Goal: Information Seeking & Learning: Learn about a topic

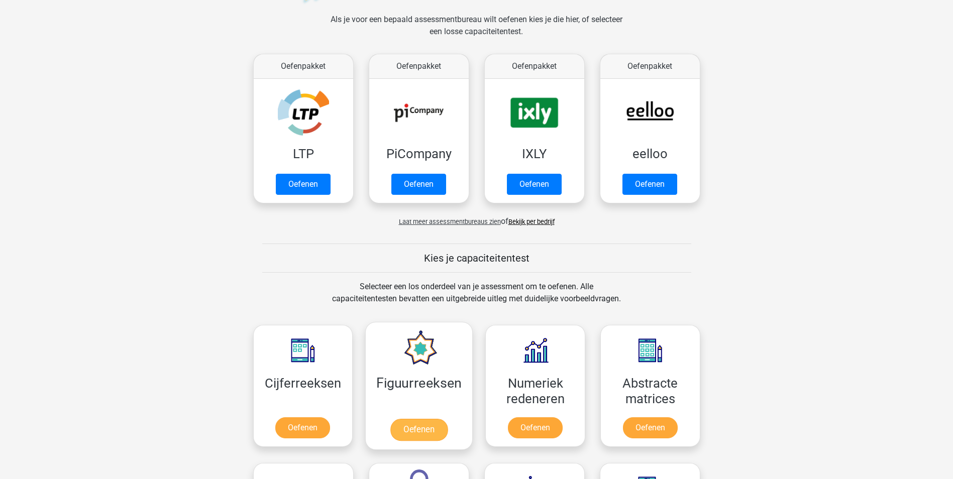
scroll to position [201, 0]
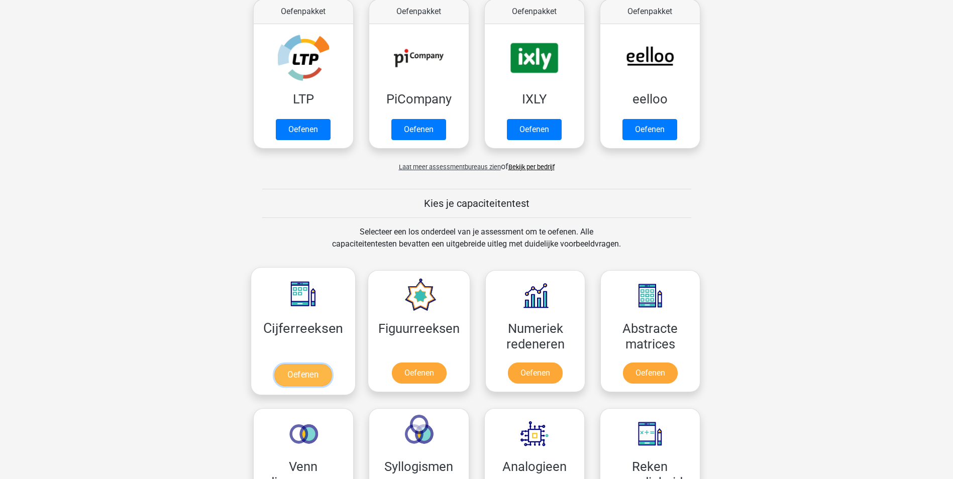
click at [310, 372] on link "Oefenen" at bounding box center [302, 375] width 57 height 22
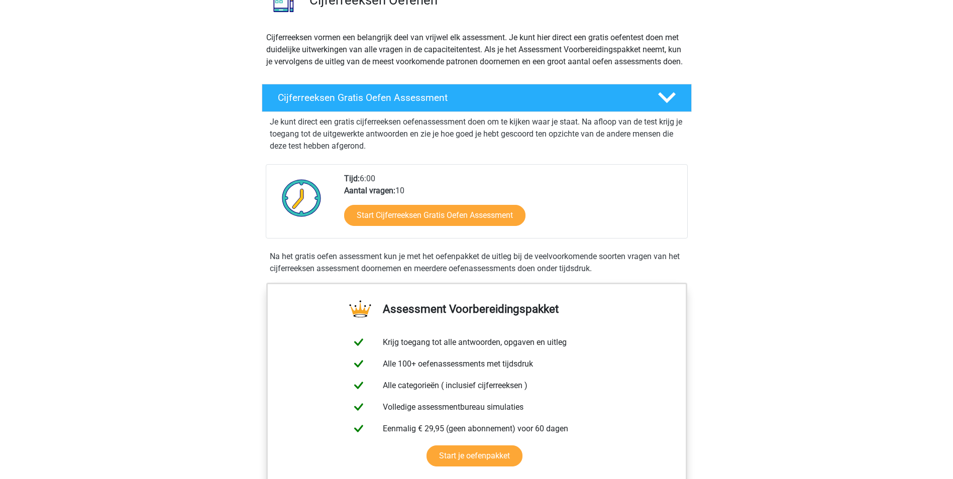
scroll to position [100, 0]
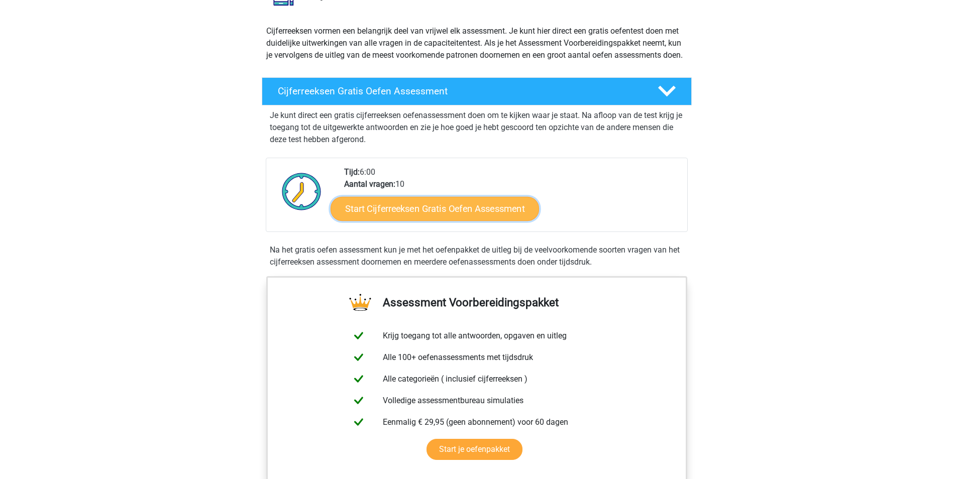
click at [434, 216] on link "Start Cijferreeksen Gratis Oefen Assessment" at bounding box center [434, 208] width 208 height 24
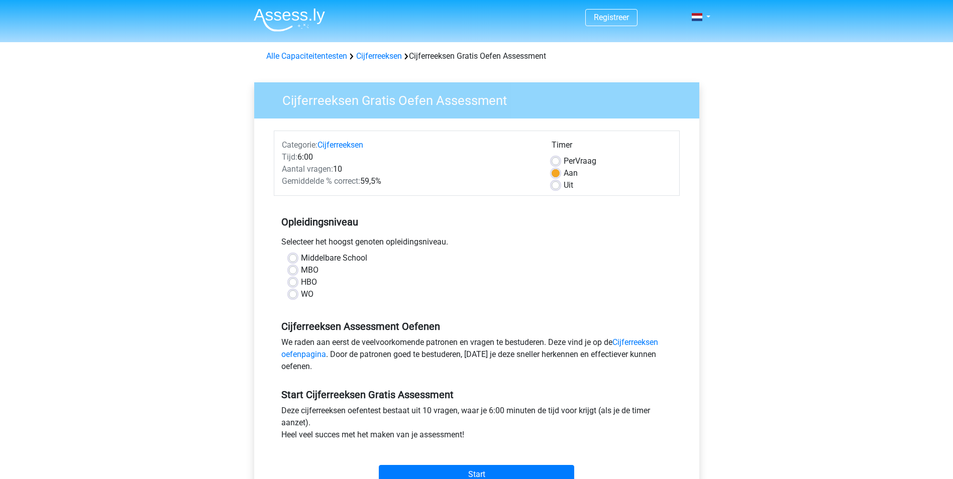
click at [301, 283] on label "HBO" at bounding box center [309, 282] width 16 height 12
click at [295, 283] on input "HBO" at bounding box center [293, 281] width 8 height 10
radio input "true"
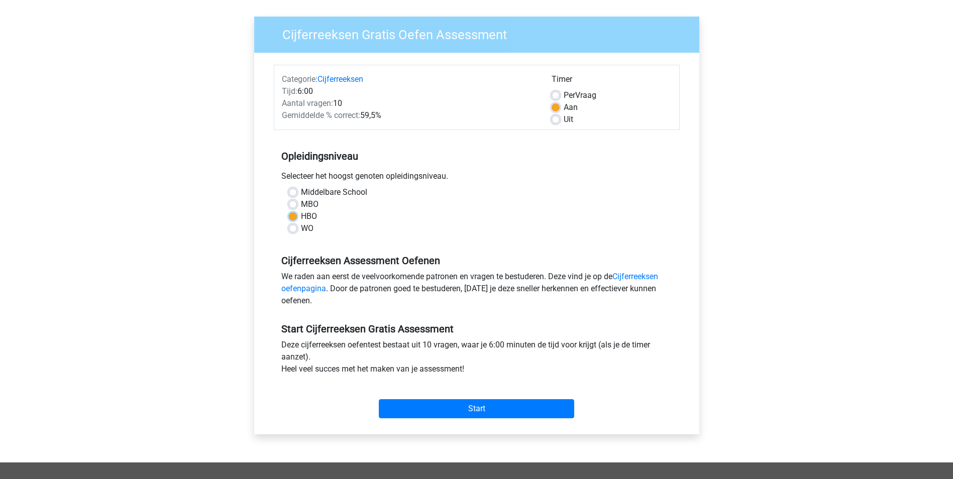
scroll to position [50, 0]
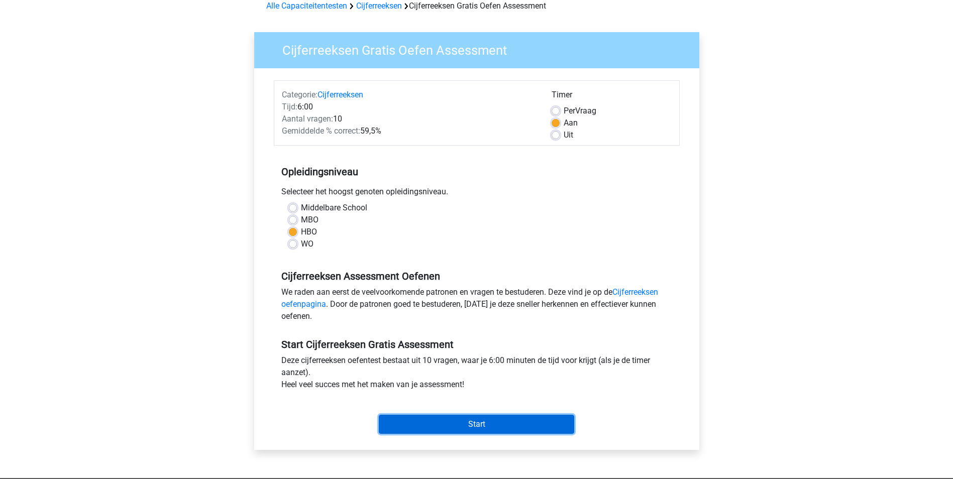
click at [467, 421] on input "Start" at bounding box center [476, 424] width 195 height 19
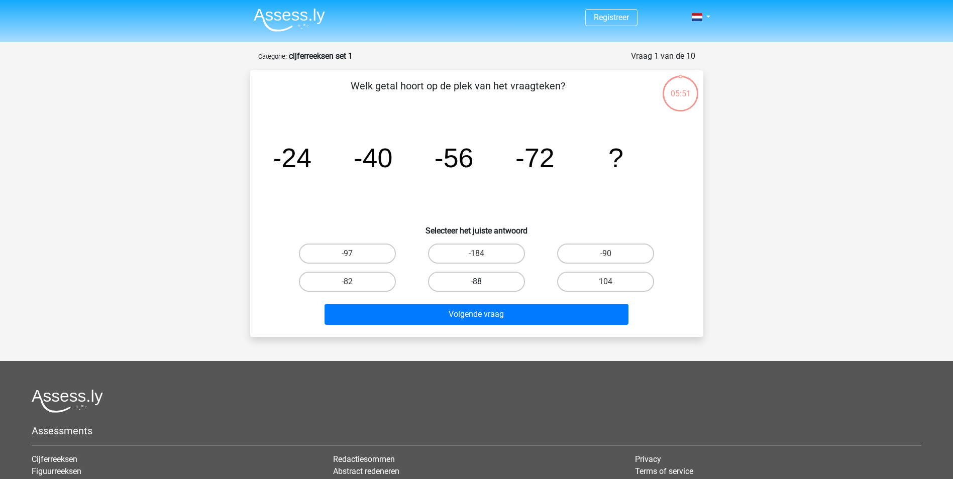
click at [475, 281] on label "-88" at bounding box center [476, 282] width 97 height 20
click at [476, 282] on input "-88" at bounding box center [479, 285] width 7 height 7
radio input "true"
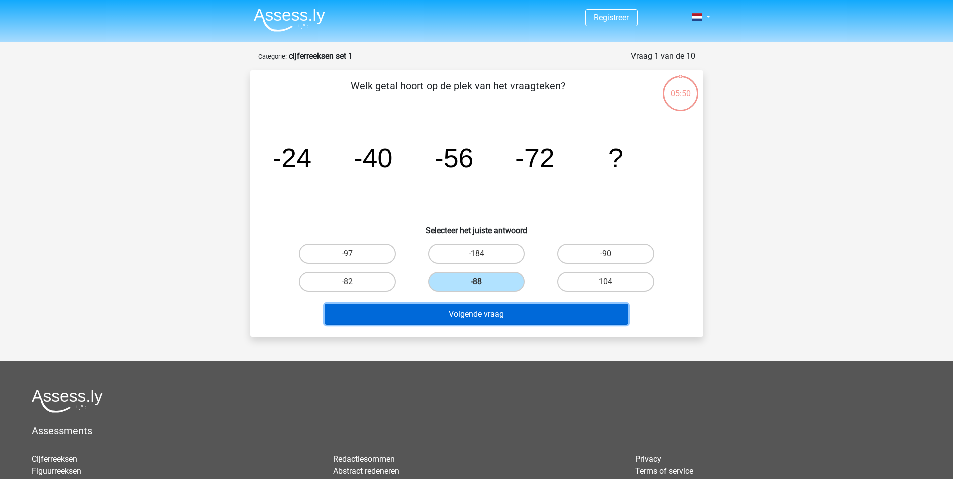
click at [478, 309] on button "Volgende vraag" at bounding box center [476, 314] width 304 height 21
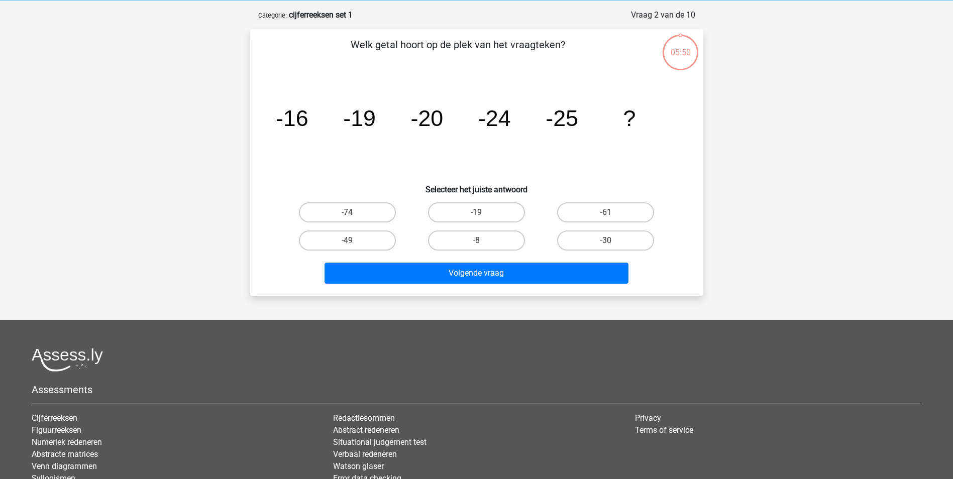
scroll to position [50, 0]
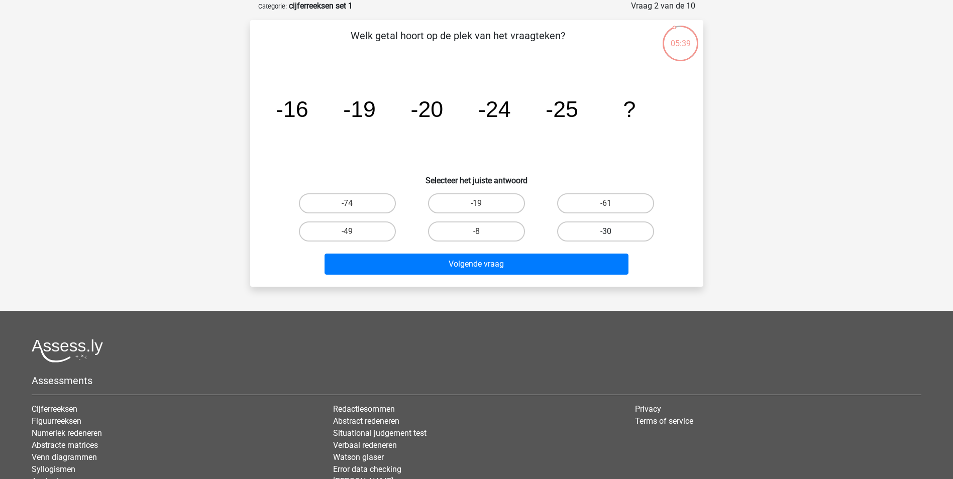
click at [588, 228] on label "-30" at bounding box center [605, 231] width 97 height 20
click at [606, 232] on input "-30" at bounding box center [609, 235] width 7 height 7
radio input "true"
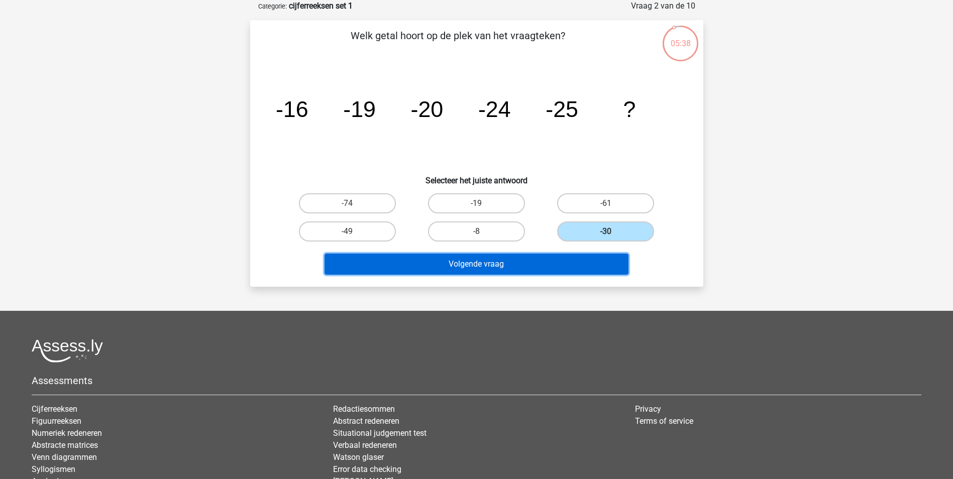
click at [532, 263] on button "Volgende vraag" at bounding box center [476, 264] width 304 height 21
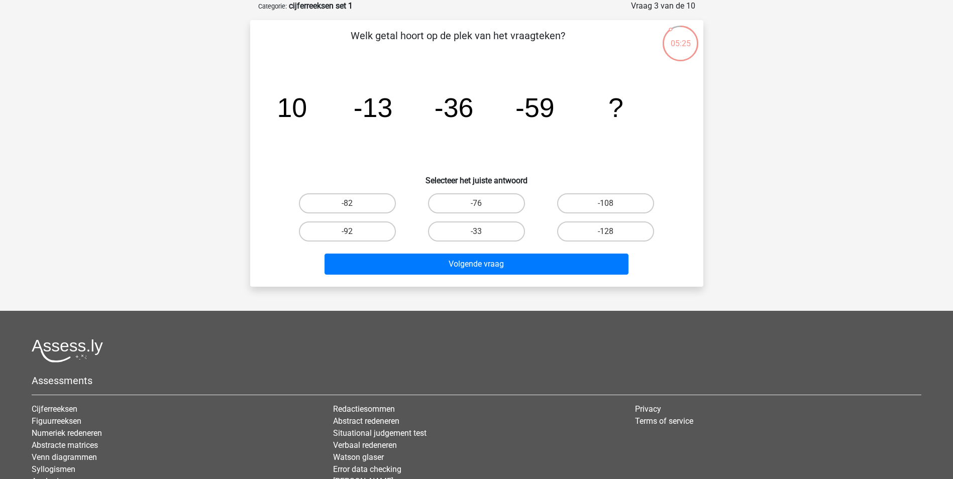
click at [348, 204] on input "-82" at bounding box center [350, 206] width 7 height 7
radio input "true"
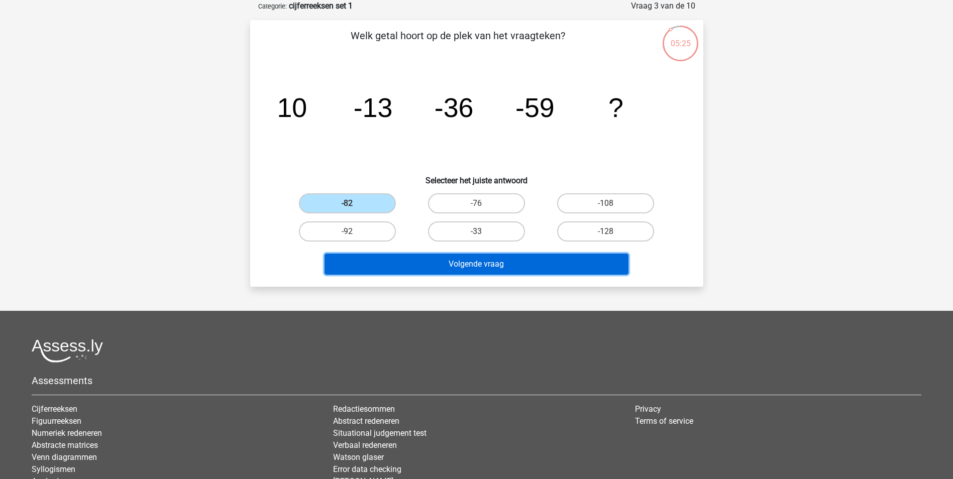
click at [488, 258] on button "Volgende vraag" at bounding box center [476, 264] width 304 height 21
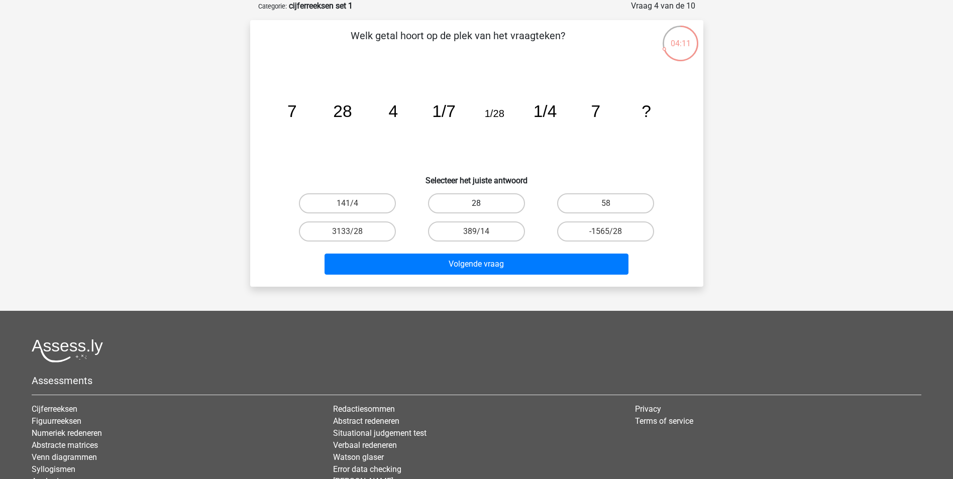
click at [463, 205] on label "28" at bounding box center [476, 203] width 97 height 20
click at [476, 205] on input "28" at bounding box center [479, 206] width 7 height 7
radio input "true"
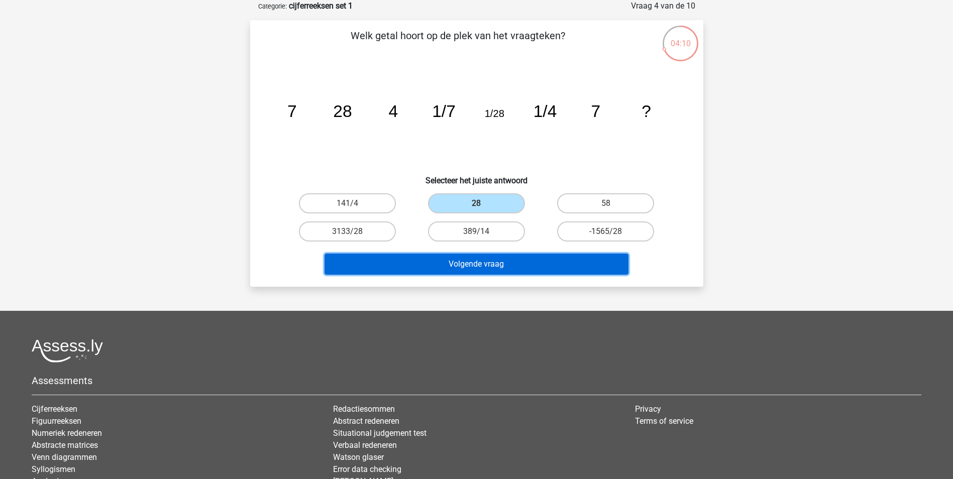
click at [478, 261] on button "Volgende vraag" at bounding box center [476, 264] width 304 height 21
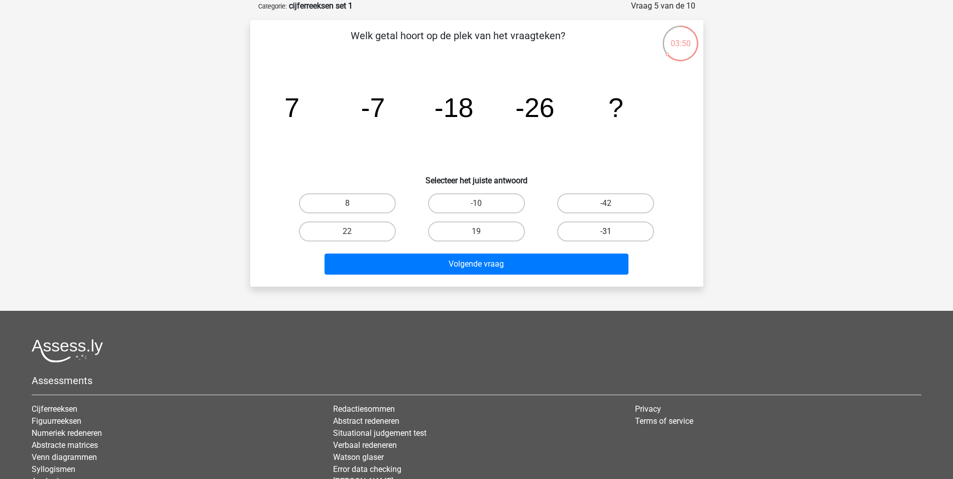
click at [596, 231] on label "-31" at bounding box center [605, 231] width 97 height 20
click at [606, 232] on input "-31" at bounding box center [609, 235] width 7 height 7
radio input "true"
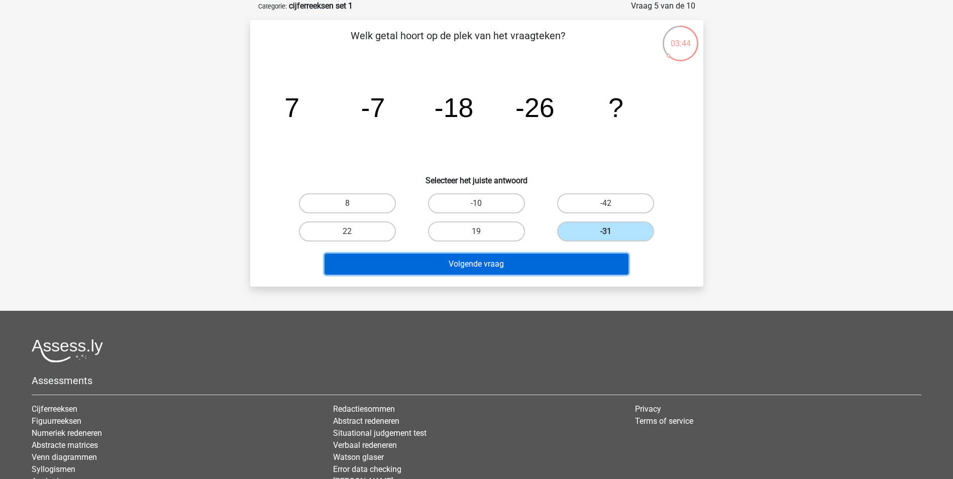
click at [502, 268] on button "Volgende vraag" at bounding box center [476, 264] width 304 height 21
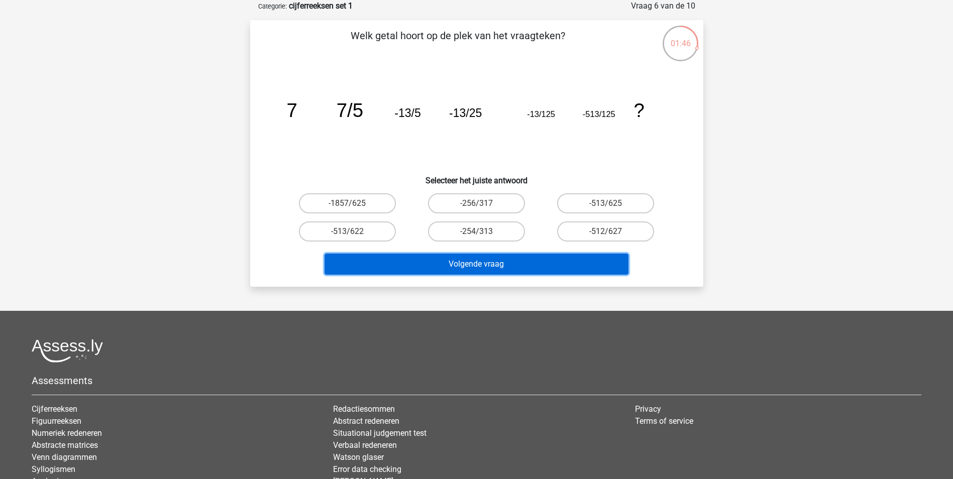
click at [469, 263] on button "Volgende vraag" at bounding box center [476, 264] width 304 height 21
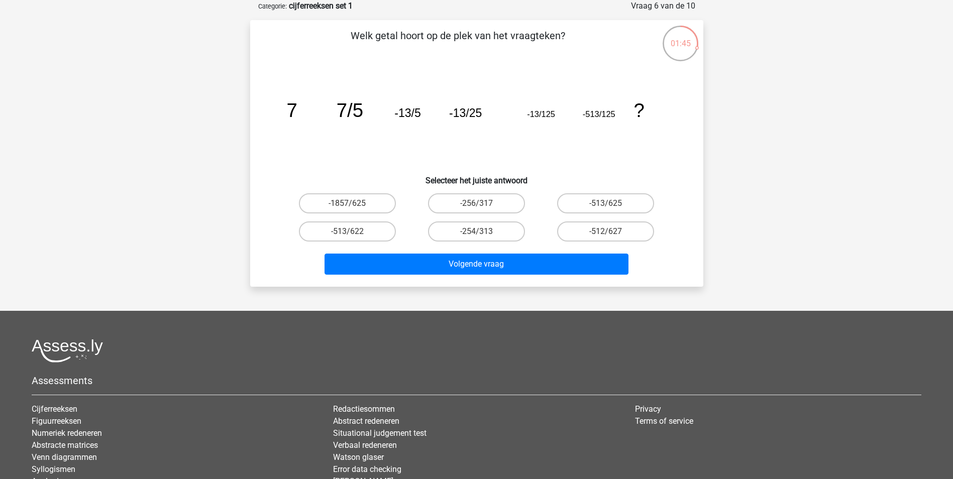
click at [359, 162] on icon "image/svg+xml 7 7/5 -13/5 -13/25 -13/125 -513/125 ?" at bounding box center [476, 116] width 405 height 101
click at [469, 202] on label "-256/317" at bounding box center [476, 203] width 97 height 20
click at [476, 203] on input "-256/317" at bounding box center [479, 206] width 7 height 7
radio input "true"
click at [374, 203] on label "-1857/625" at bounding box center [347, 203] width 97 height 20
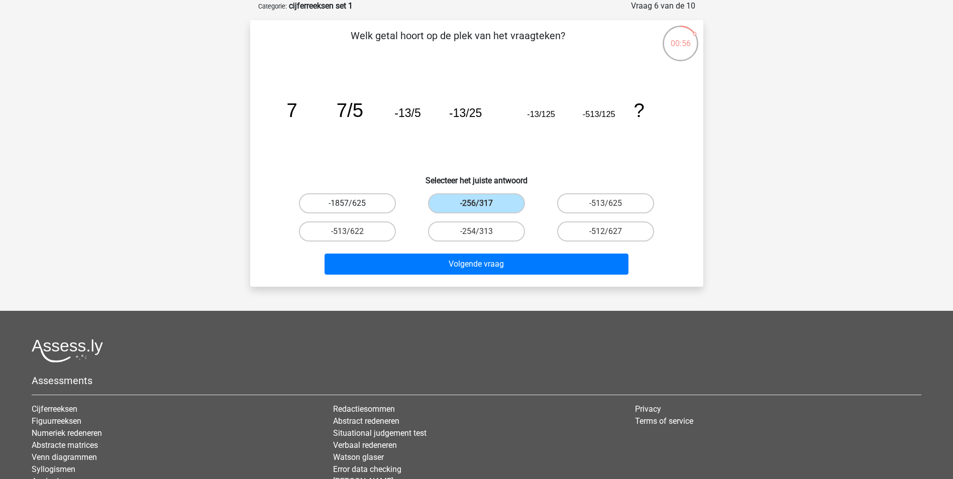
click at [354, 203] on input "-1857/625" at bounding box center [350, 206] width 7 height 7
radio input "true"
click at [481, 250] on div "Volgende vraag" at bounding box center [476, 262] width 421 height 33
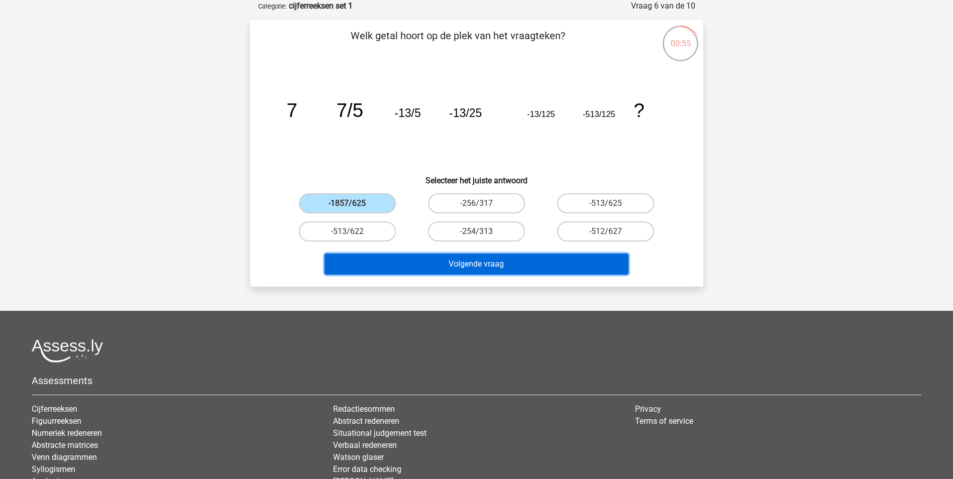
click at [479, 265] on button "Volgende vraag" at bounding box center [476, 264] width 304 height 21
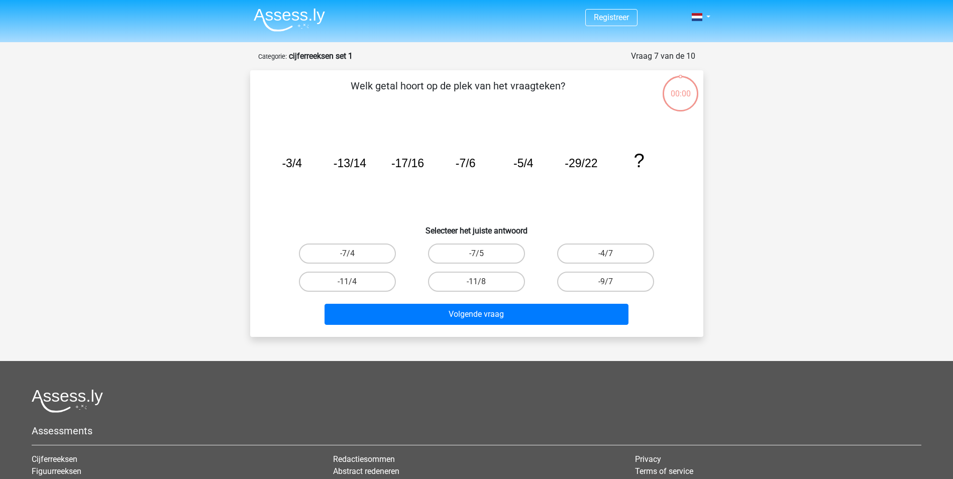
scroll to position [50, 0]
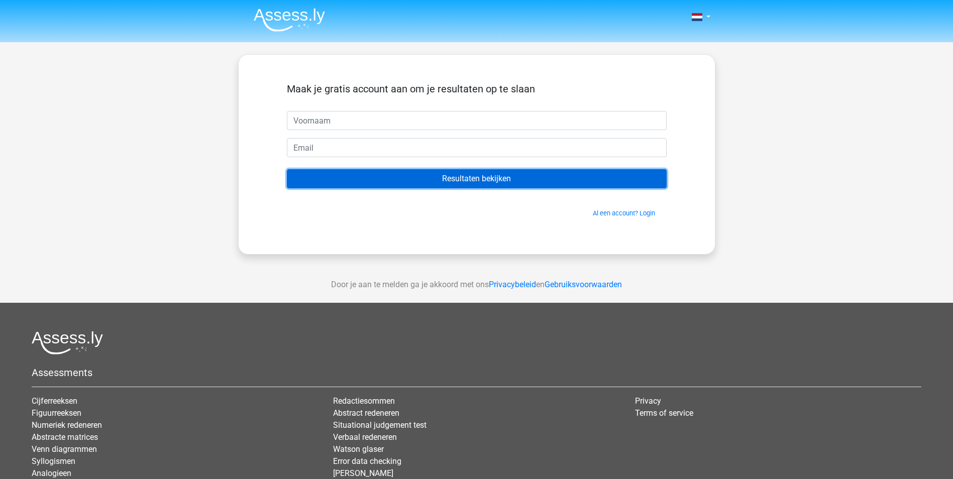
click at [456, 178] on input "Resultaten bekijken" at bounding box center [477, 178] width 380 height 19
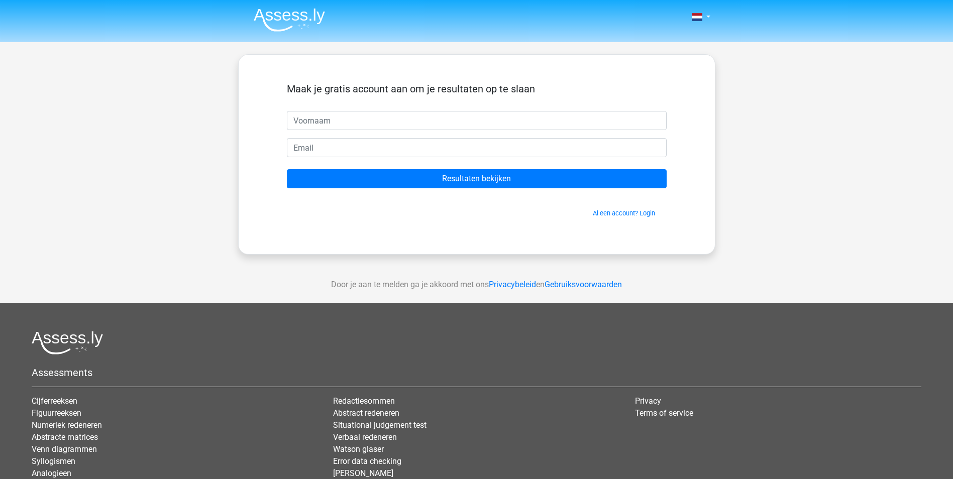
click at [879, 61] on div "Nederlands English" at bounding box center [476, 284] width 953 height 568
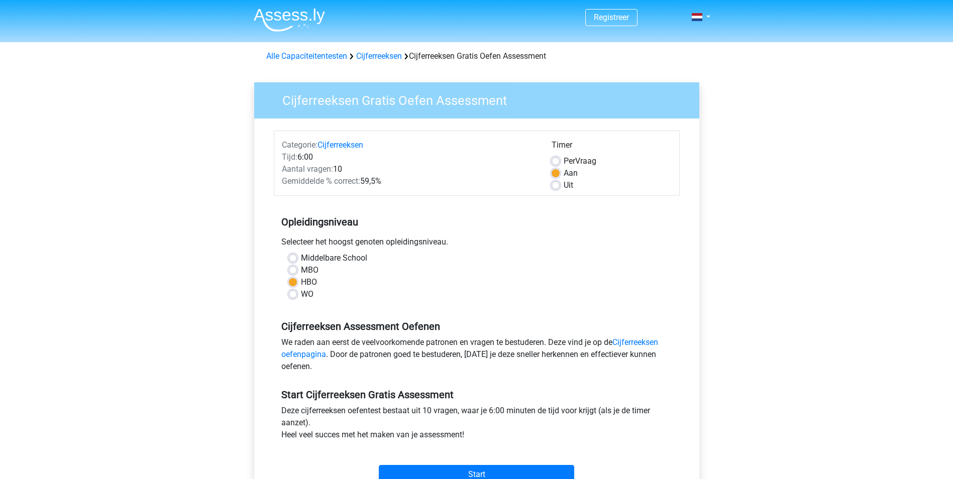
scroll to position [50, 0]
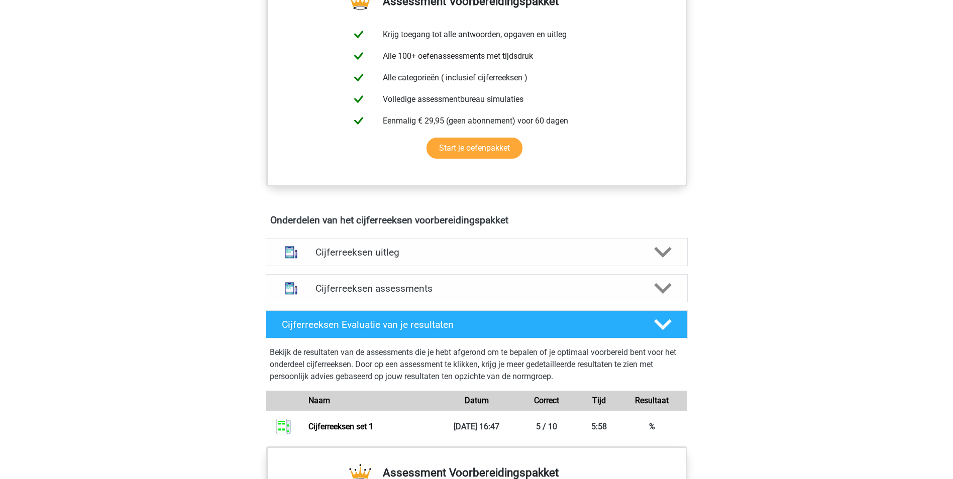
scroll to position [552, 0]
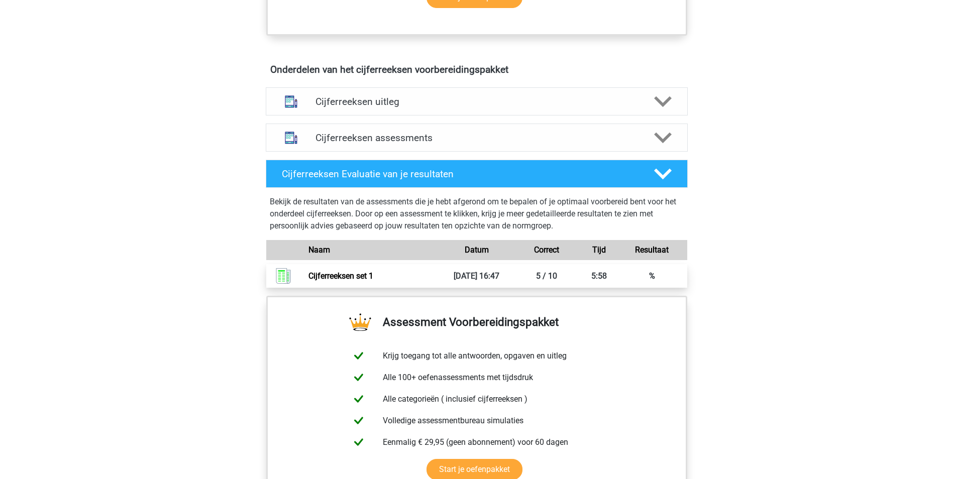
click at [343, 281] on link "Cijferreeksen set 1" at bounding box center [340, 276] width 65 height 10
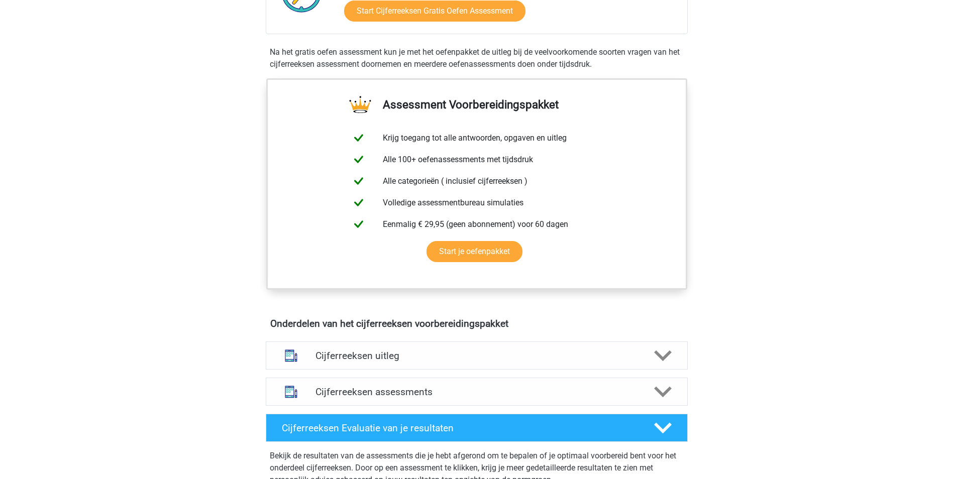
scroll to position [296, 0]
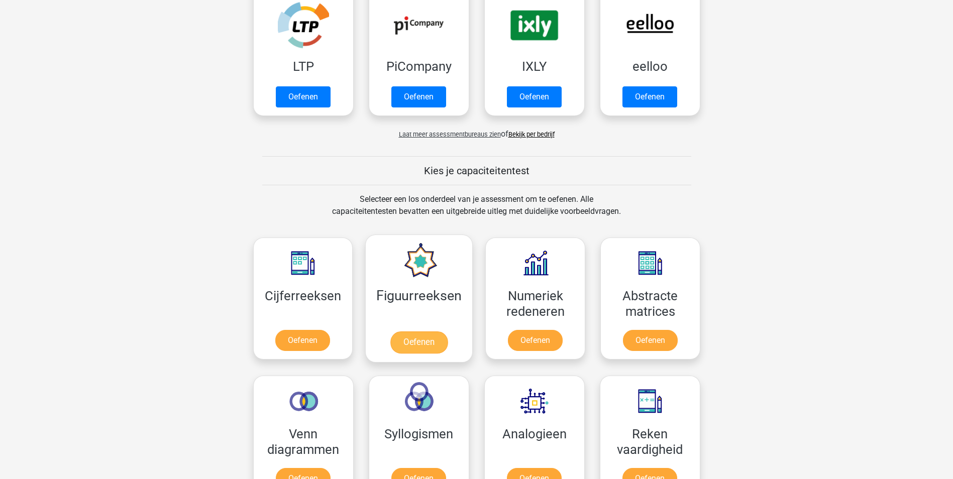
scroll to position [251, 0]
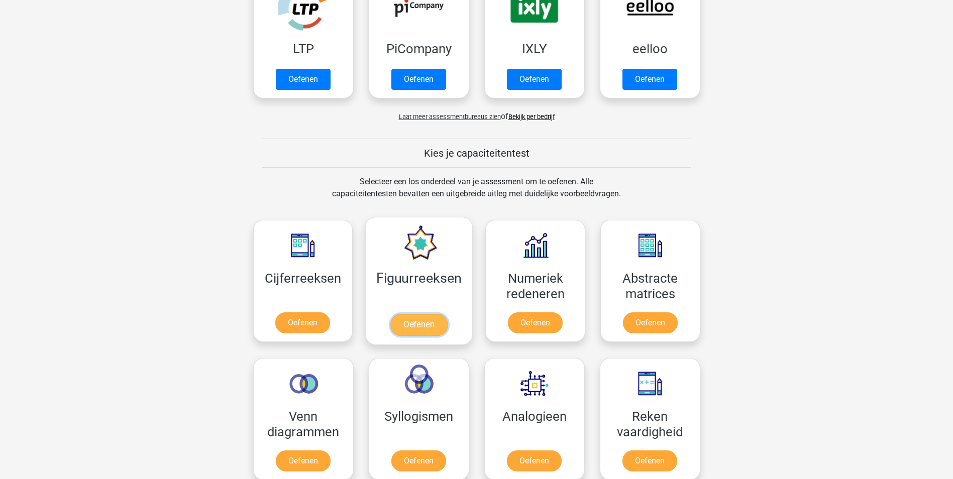
click at [424, 326] on link "Oefenen" at bounding box center [418, 325] width 57 height 22
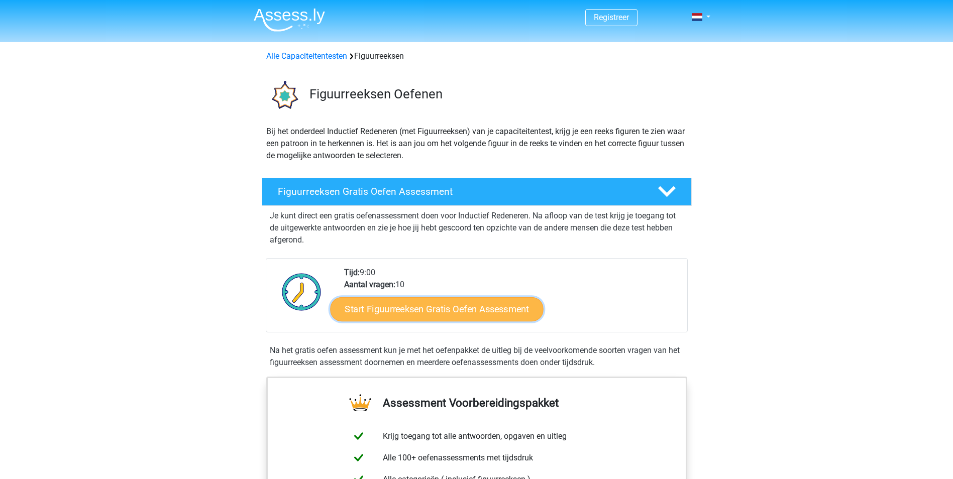
click at [404, 306] on link "Start Figuurreeksen Gratis Oefen Assessment" at bounding box center [436, 309] width 213 height 24
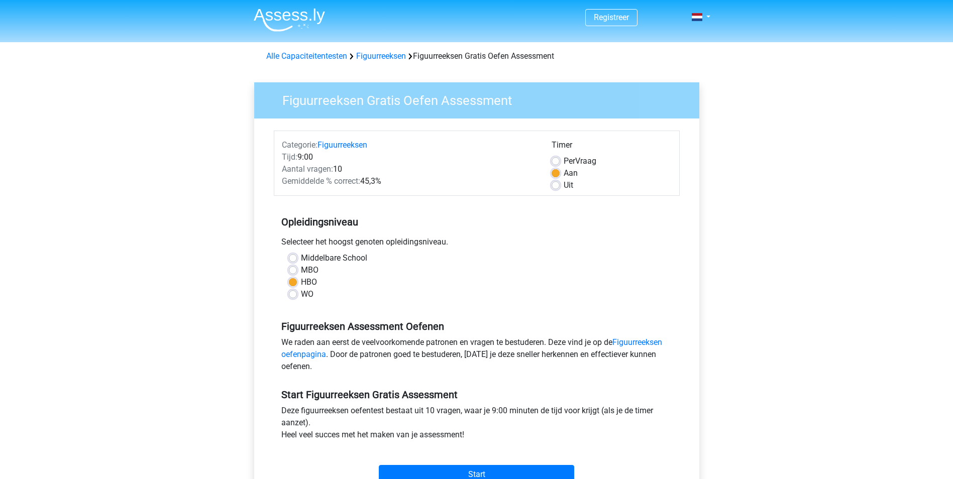
scroll to position [100, 0]
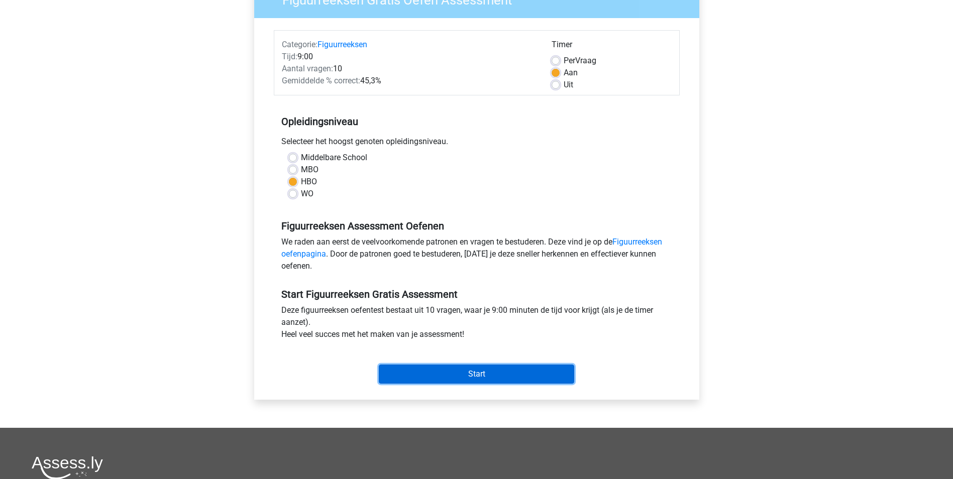
click at [448, 366] on input "Start" at bounding box center [476, 374] width 195 height 19
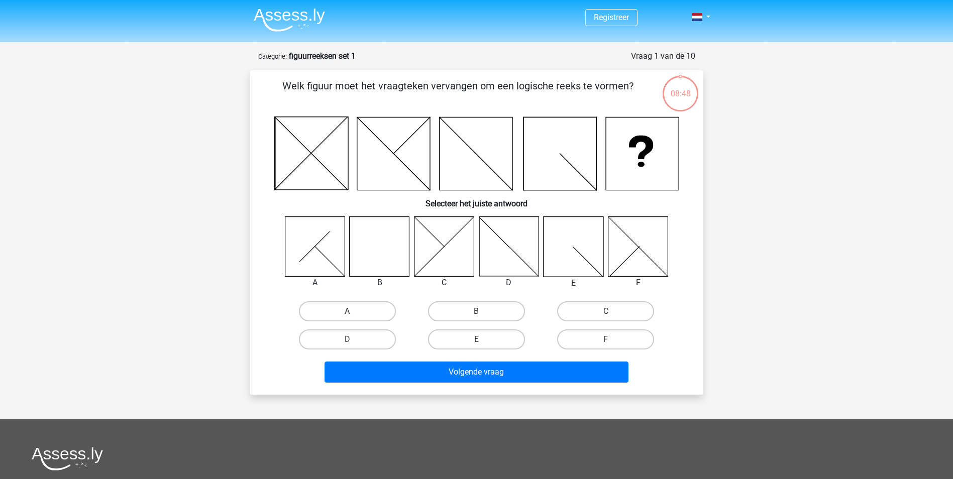
click at [402, 255] on icon at bounding box center [380, 246] width 60 height 60
click at [466, 310] on label "B" at bounding box center [476, 311] width 97 height 20
click at [476, 311] on input "B" at bounding box center [479, 314] width 7 height 7
radio input "true"
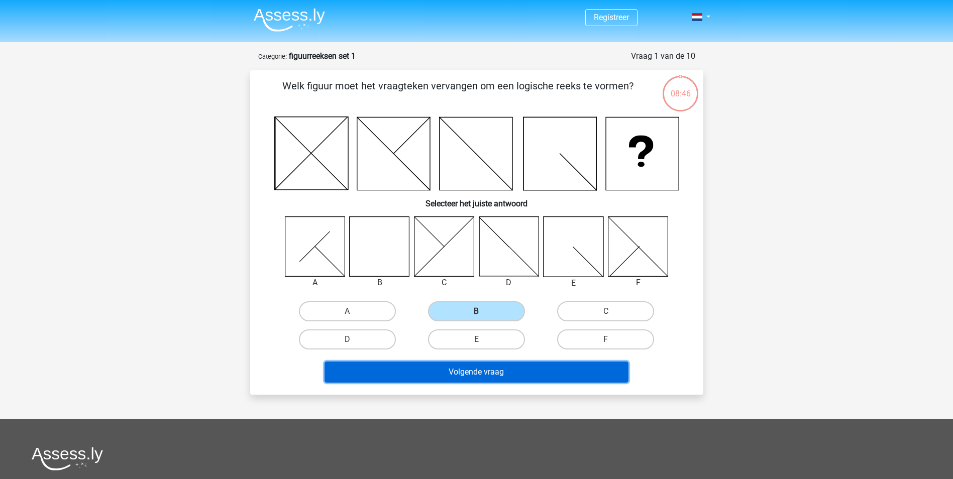
click at [481, 372] on button "Volgende vraag" at bounding box center [476, 372] width 304 height 21
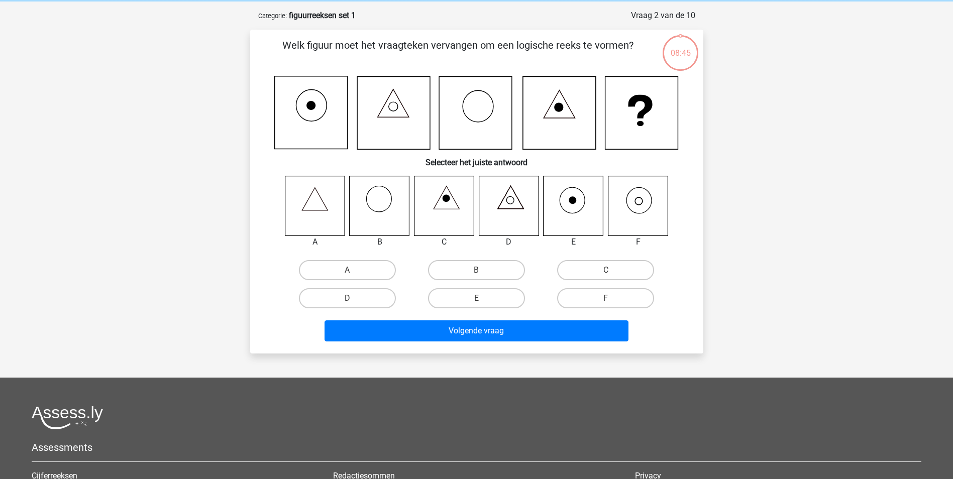
scroll to position [50, 0]
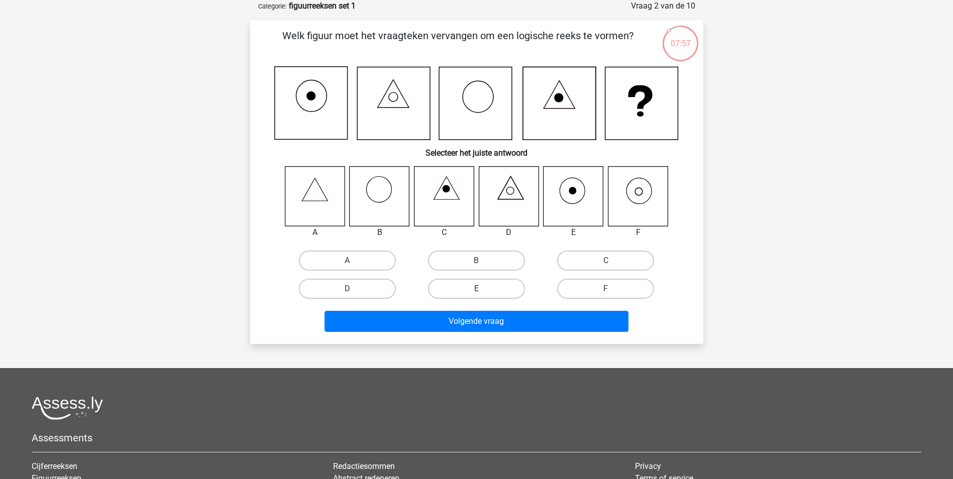
click at [633, 196] on icon at bounding box center [638, 196] width 60 height 60
click at [636, 191] on icon at bounding box center [638, 196] width 60 height 60
click at [610, 292] on input "F" at bounding box center [609, 292] width 7 height 7
radio input "true"
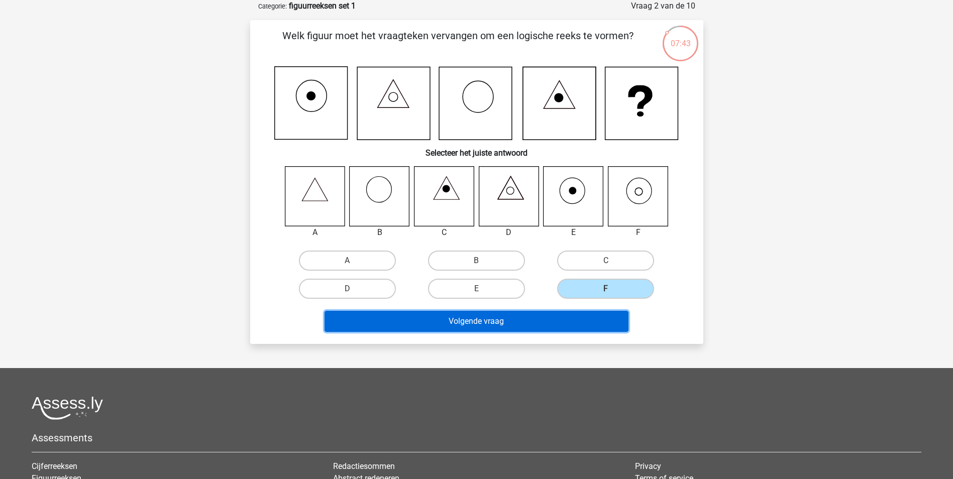
click at [485, 318] on button "Volgende vraag" at bounding box center [476, 321] width 304 height 21
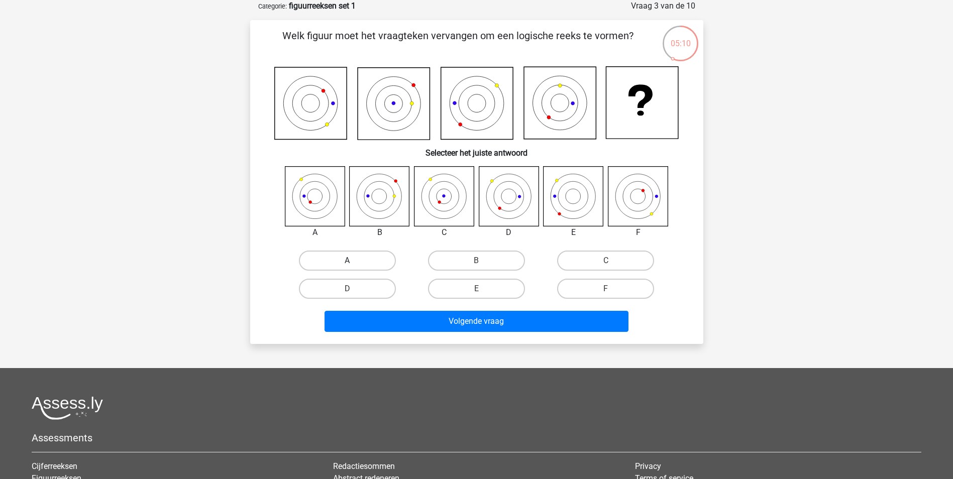
click at [338, 261] on label "A" at bounding box center [347, 261] width 97 height 20
click at [347, 261] on input "A" at bounding box center [350, 264] width 7 height 7
radio input "true"
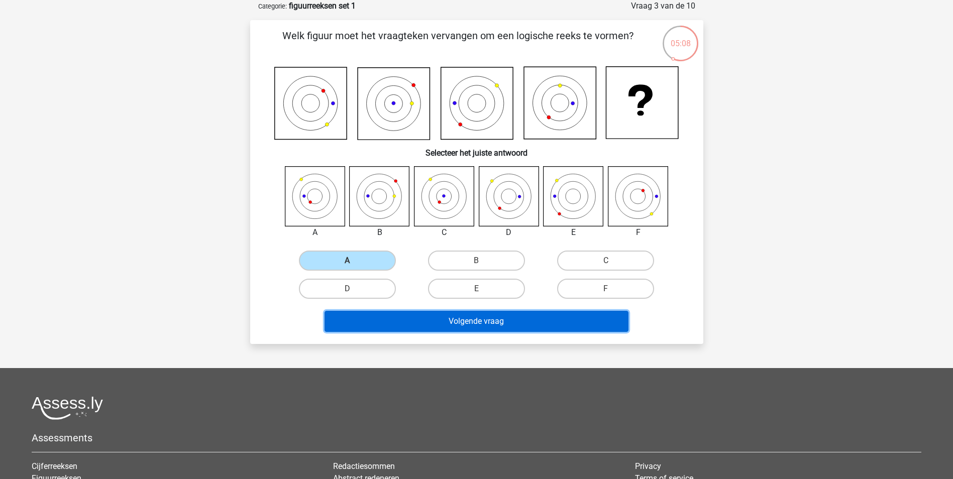
click at [488, 320] on button "Volgende vraag" at bounding box center [476, 321] width 304 height 21
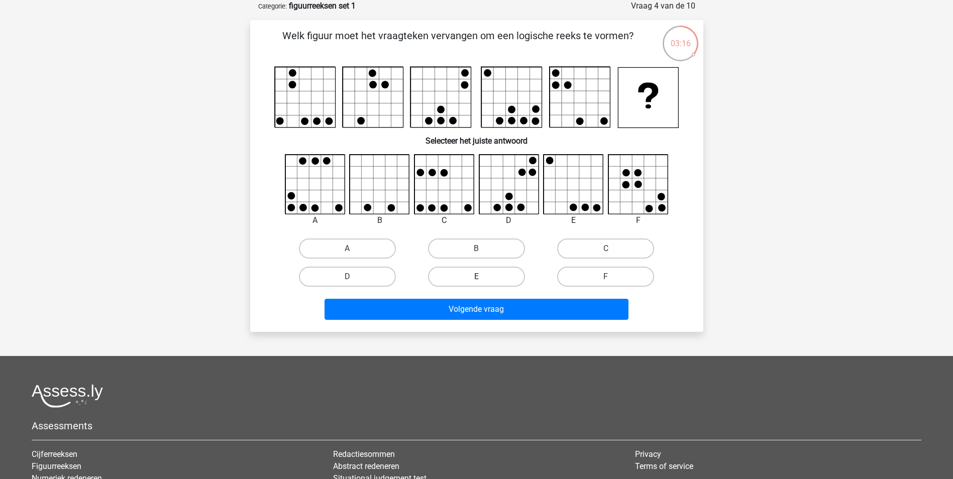
drag, startPoint x: 490, startPoint y: 272, endPoint x: 476, endPoint y: 273, distance: 13.6
click at [490, 271] on label "E" at bounding box center [476, 277] width 97 height 20
click at [483, 277] on input "E" at bounding box center [479, 280] width 7 height 7
radio input "true"
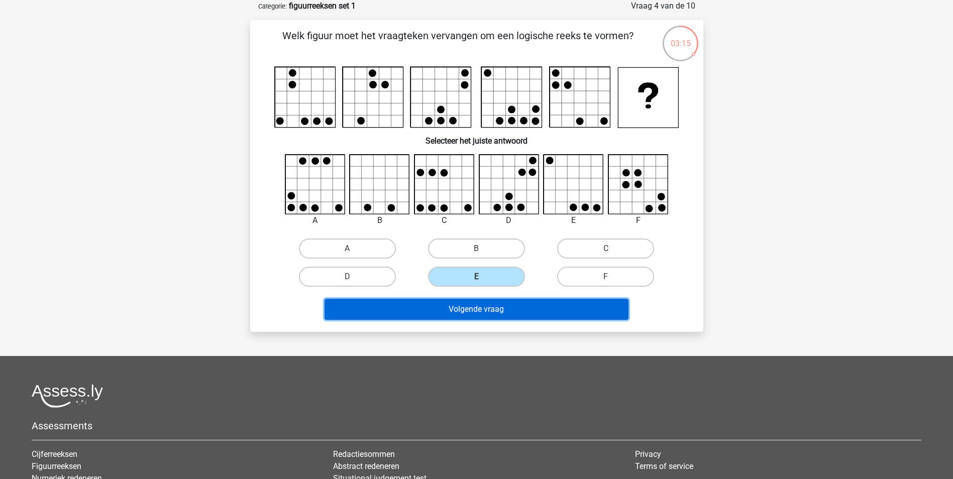
click at [468, 305] on button "Volgende vraag" at bounding box center [476, 309] width 304 height 21
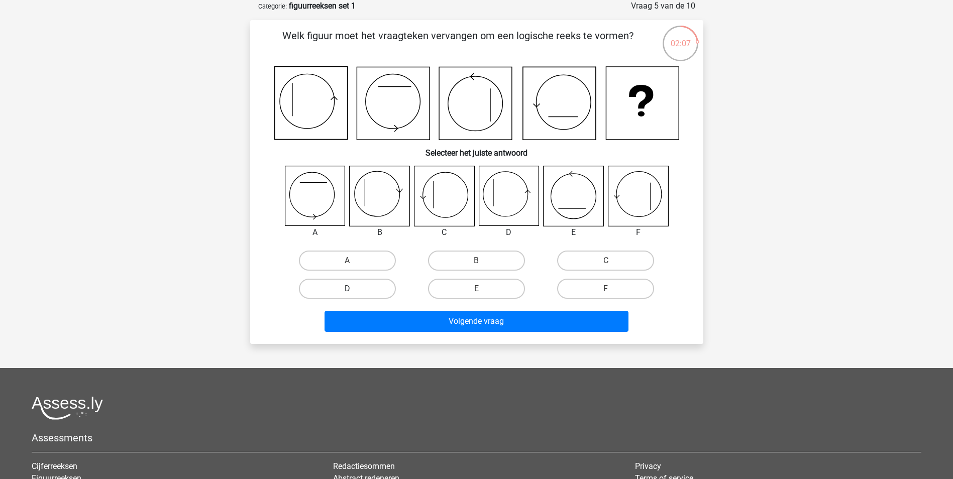
click at [355, 287] on label "D" at bounding box center [347, 289] width 97 height 20
click at [354, 289] on input "D" at bounding box center [350, 292] width 7 height 7
radio input "true"
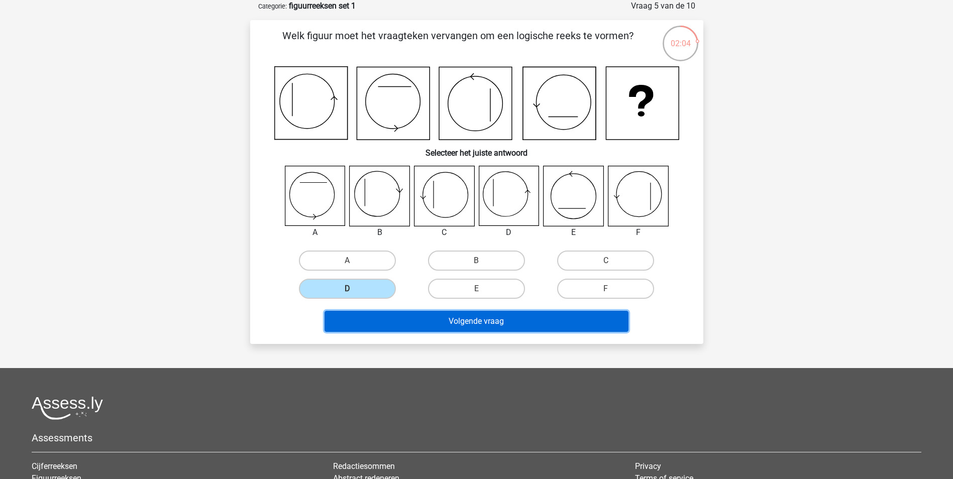
click at [470, 322] on button "Volgende vraag" at bounding box center [476, 321] width 304 height 21
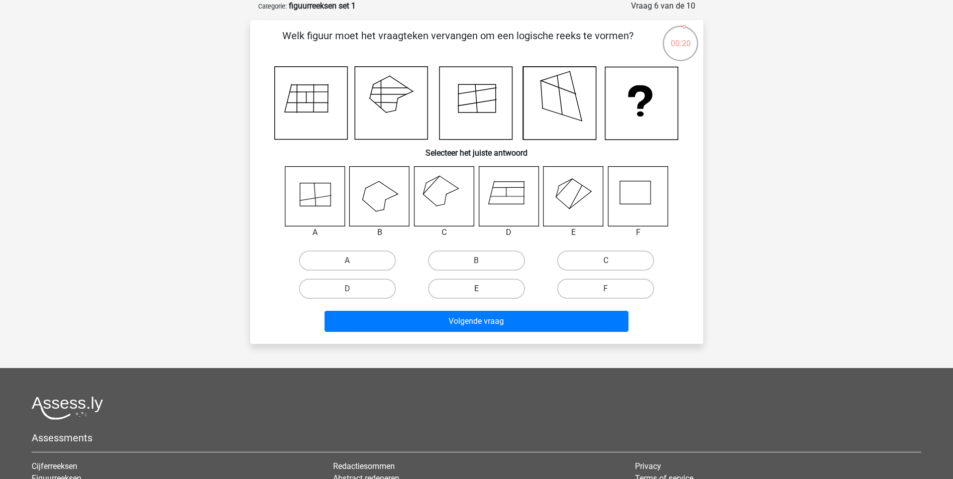
click at [458, 288] on label "E" at bounding box center [476, 289] width 97 height 20
click at [476, 289] on input "E" at bounding box center [479, 292] width 7 height 7
radio input "true"
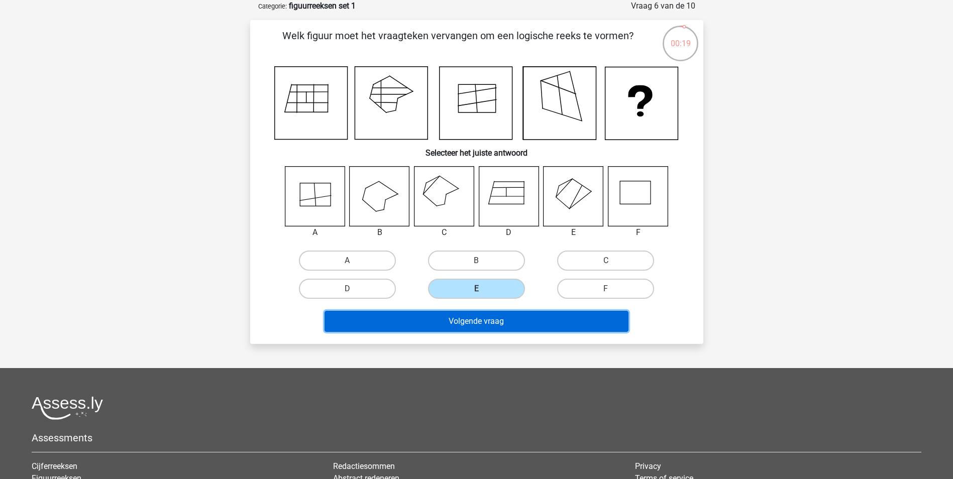
click at [480, 312] on button "Volgende vraag" at bounding box center [476, 321] width 304 height 21
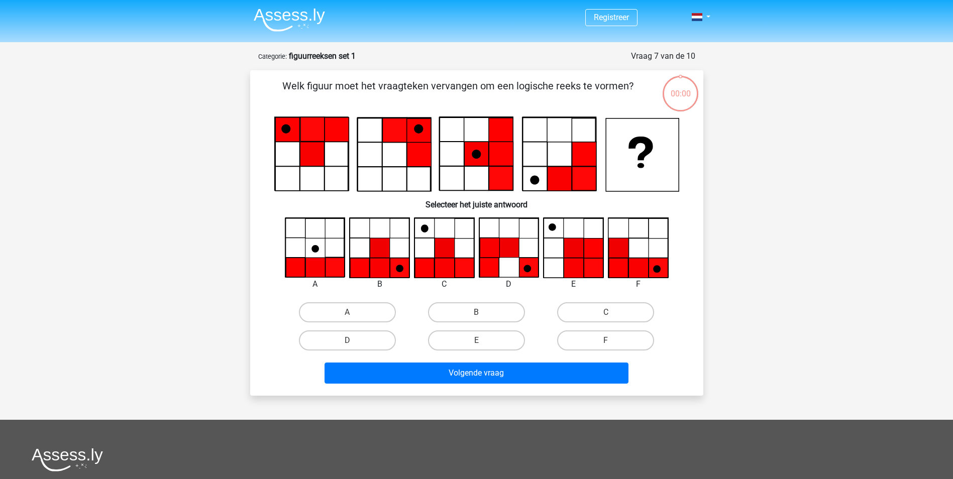
scroll to position [50, 0]
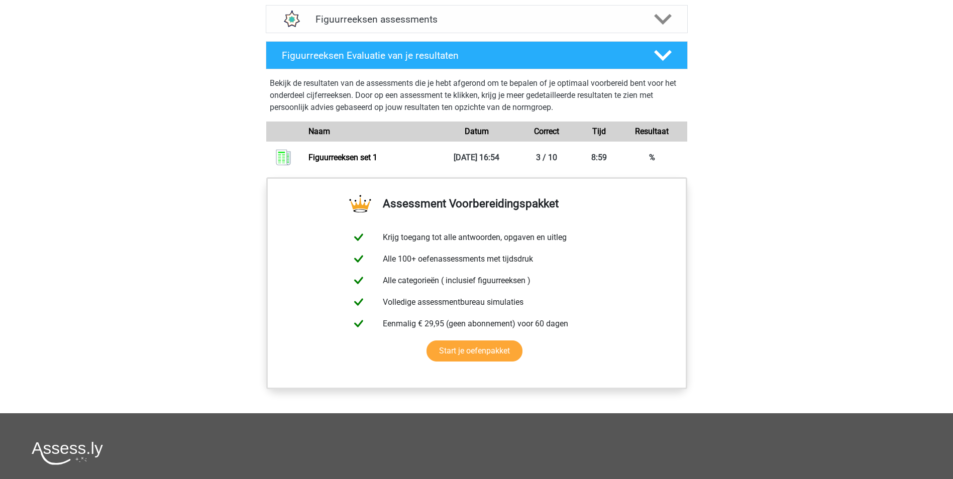
scroll to position [669, 0]
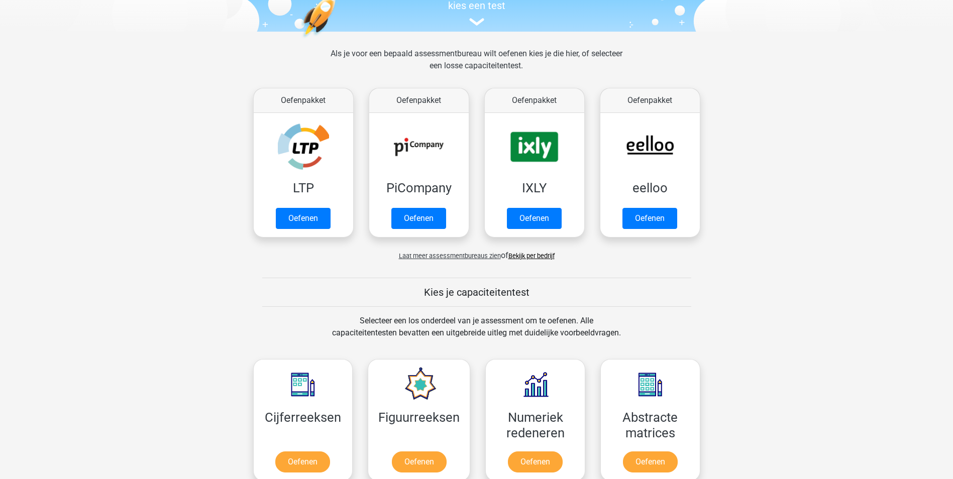
scroll to position [100, 0]
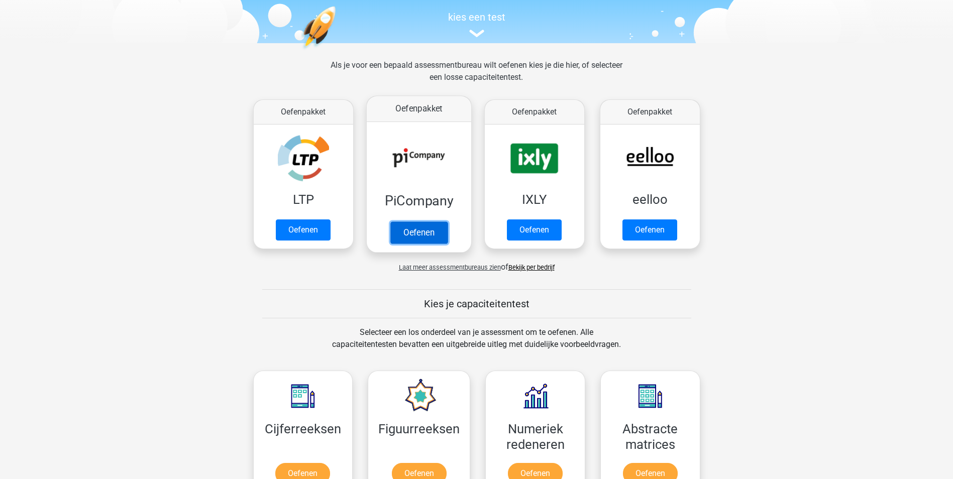
click at [417, 234] on link "Oefenen" at bounding box center [418, 232] width 57 height 22
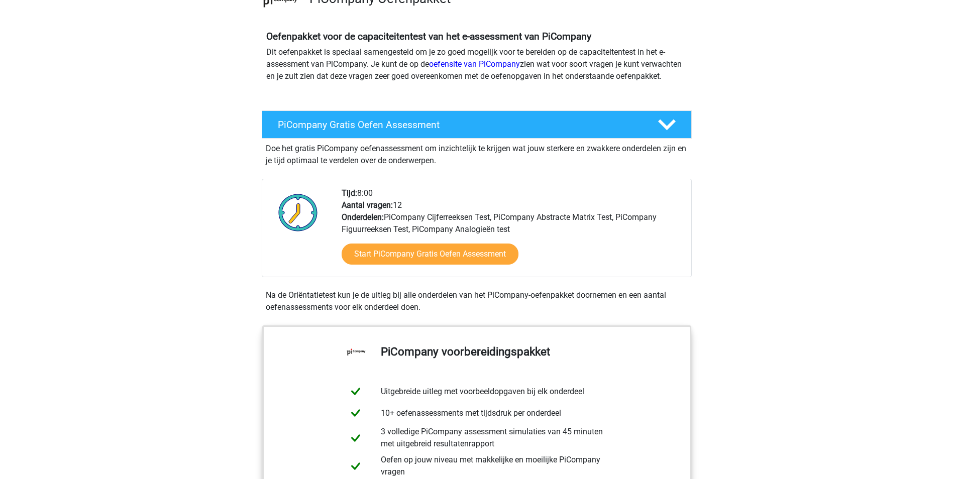
scroll to position [100, 0]
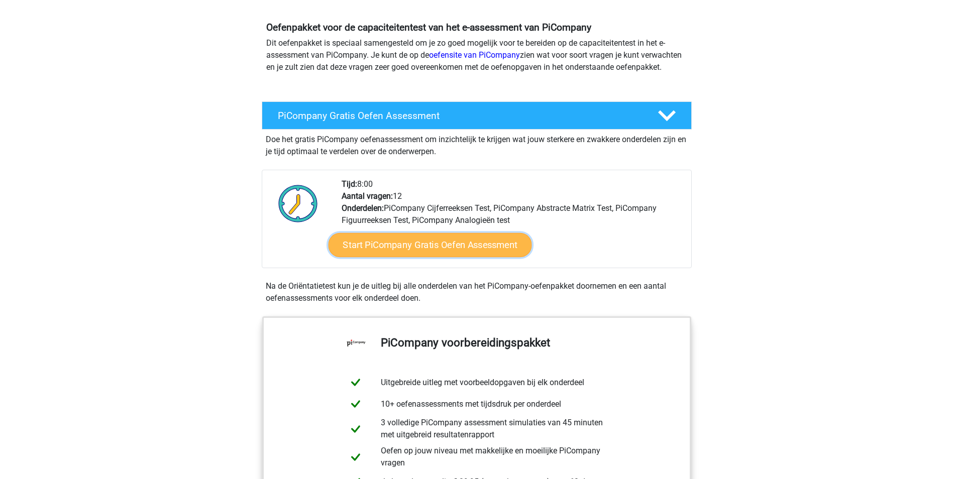
click at [434, 257] on link "Start PiCompany Gratis Oefen Assessment" at bounding box center [429, 245] width 203 height 24
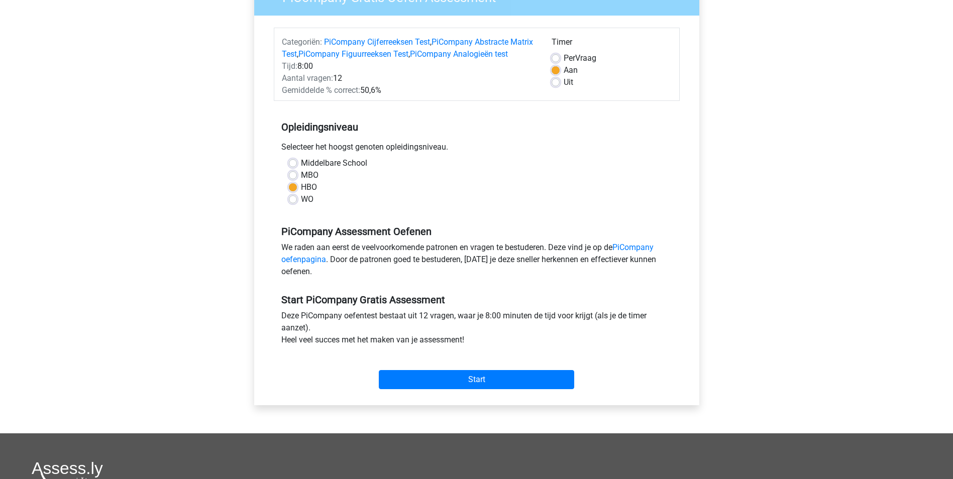
scroll to position [50, 0]
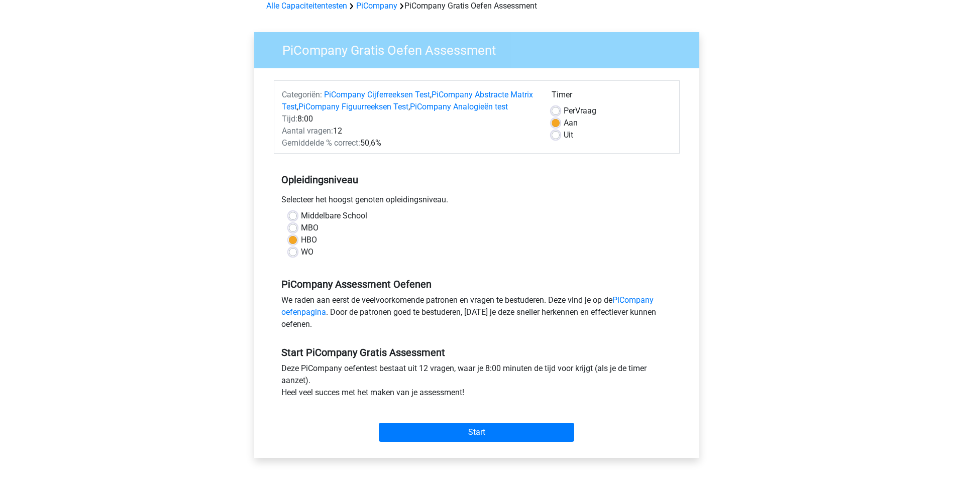
click at [563, 125] on label "Aan" at bounding box center [570, 123] width 14 height 12
click at [557, 125] on input "Aan" at bounding box center [555, 122] width 8 height 10
click at [563, 135] on label "Uit" at bounding box center [568, 135] width 10 height 12
click at [555, 135] on input "Uit" at bounding box center [555, 134] width 8 height 10
radio input "true"
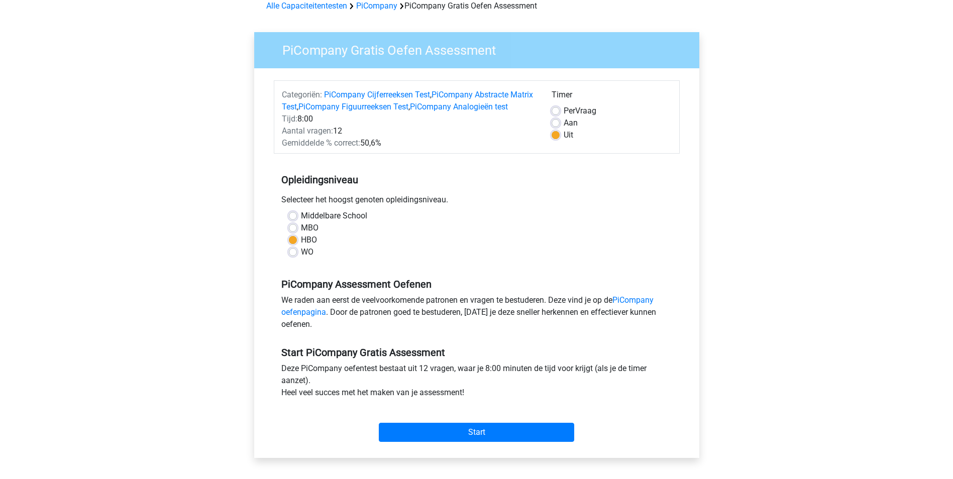
click at [563, 123] on label "Aan" at bounding box center [570, 123] width 14 height 12
click at [556, 123] on input "Aan" at bounding box center [555, 122] width 8 height 10
radio input "true"
click at [315, 317] on link "PiCompany oefenpagina" at bounding box center [467, 306] width 372 height 22
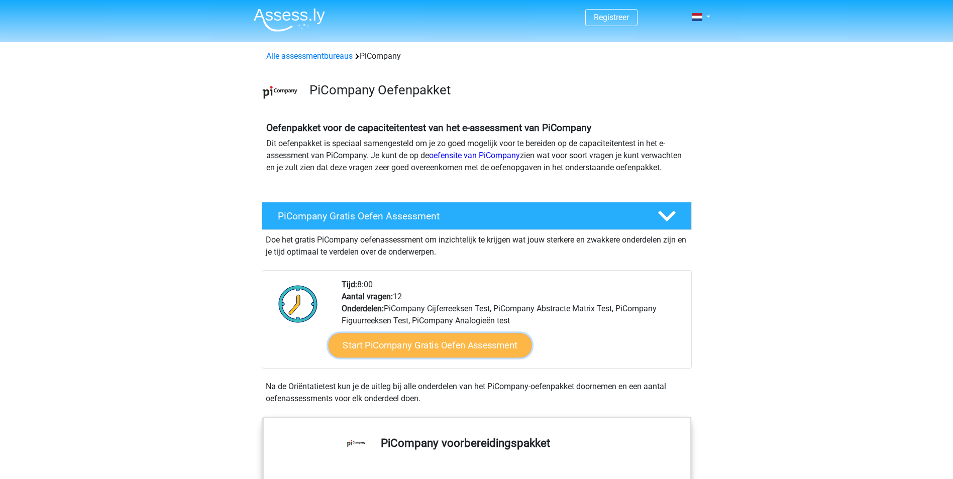
click at [451, 358] on link "Start PiCompany Gratis Oefen Assessment" at bounding box center [429, 345] width 203 height 24
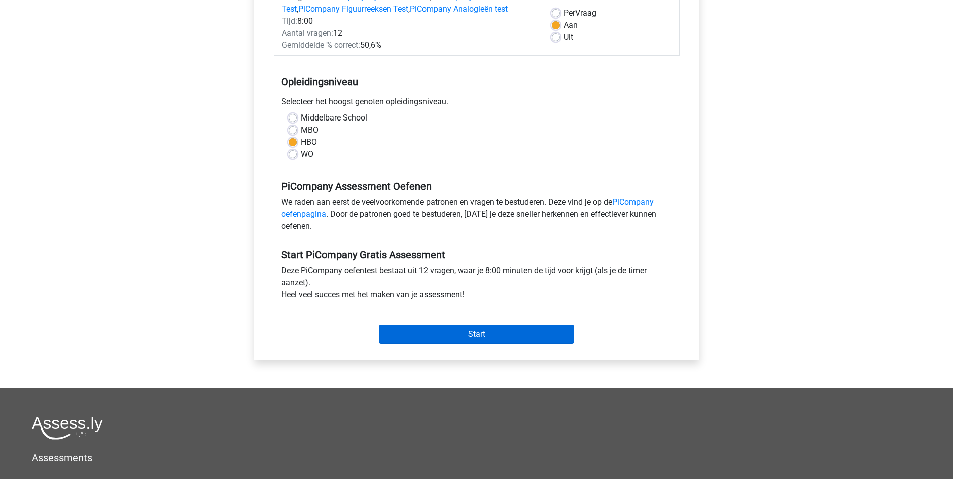
scroll to position [151, 0]
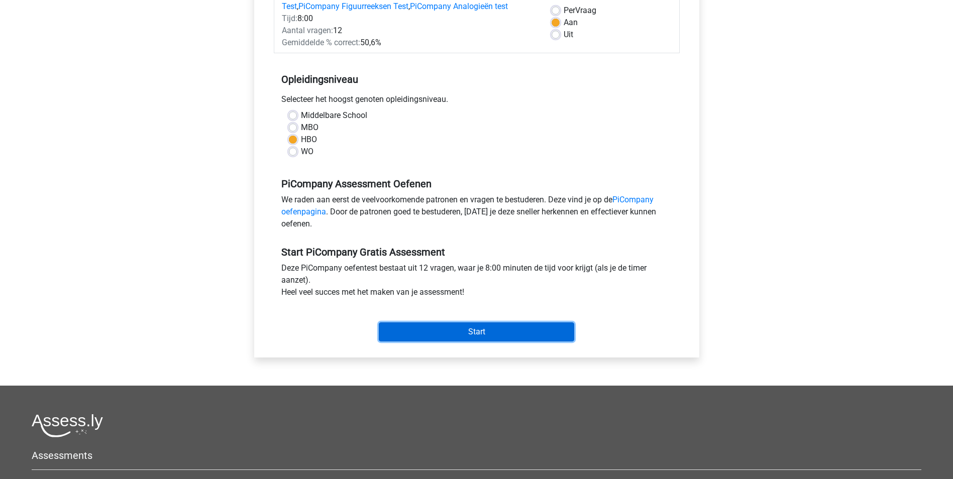
click at [464, 342] on input "Start" at bounding box center [476, 331] width 195 height 19
